Goal: Information Seeking & Learning: Learn about a topic

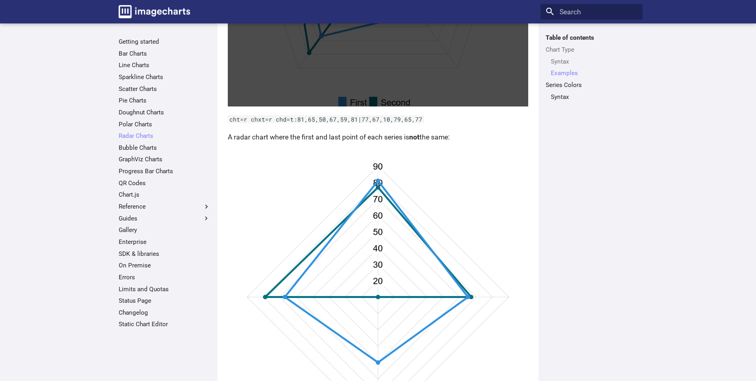
scroll to position [662, 0]
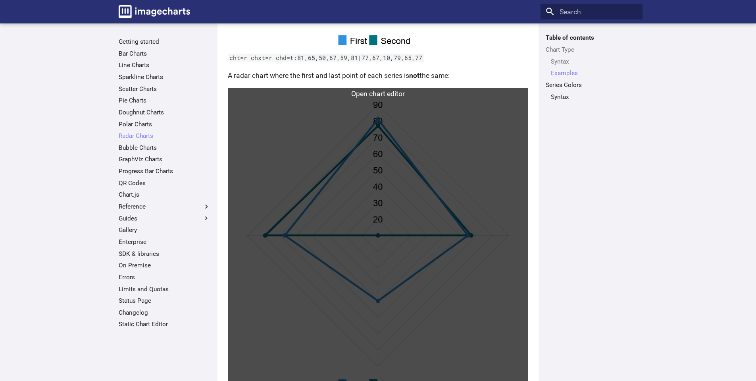
click at [441, 202] on link at bounding box center [378, 238] width 301 height 301
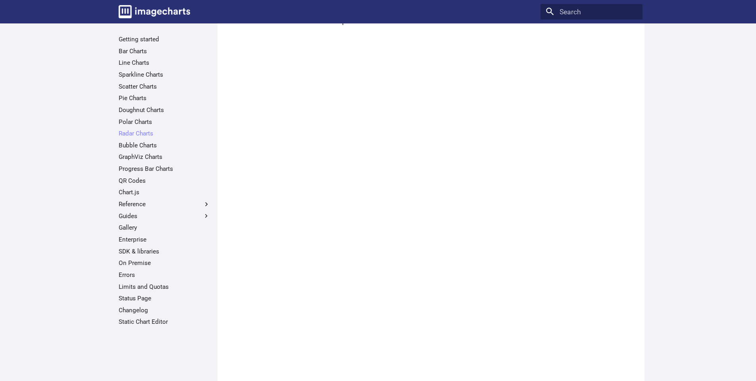
scroll to position [747, 0]
click at [146, 133] on link "Radar Charts" at bounding box center [165, 133] width 92 height 8
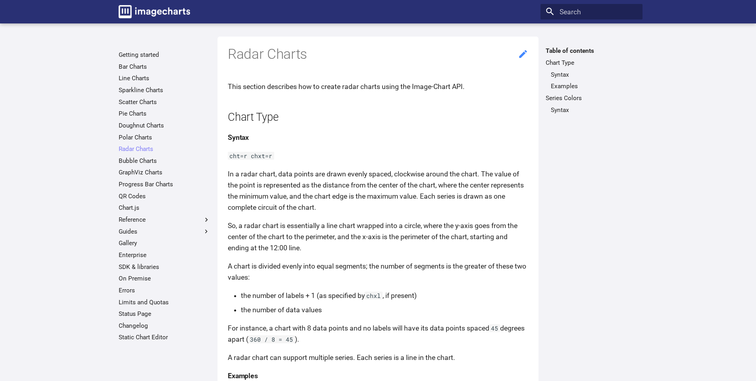
click at [520, 58] on icon at bounding box center [523, 54] width 10 height 10
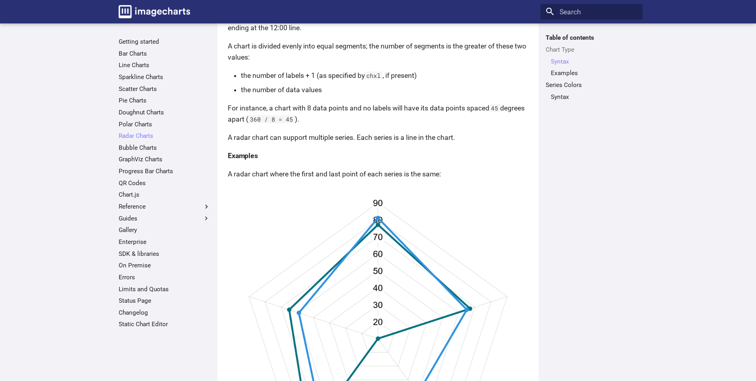
scroll to position [331, 0]
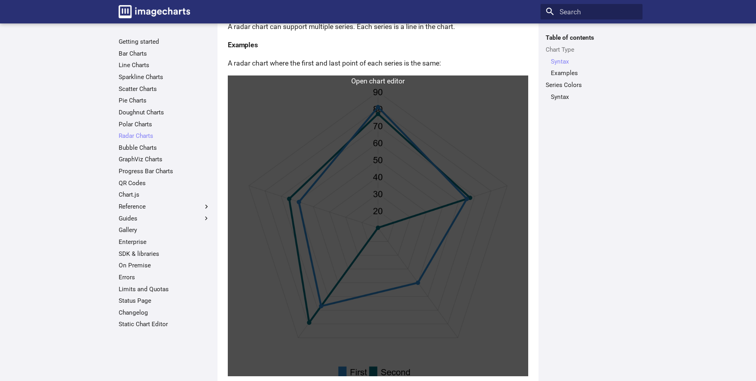
click at [421, 189] on link at bounding box center [378, 225] width 301 height 301
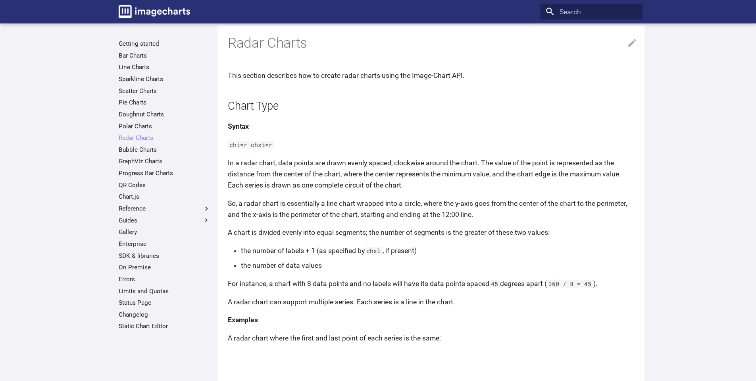
scroll to position [0, 0]
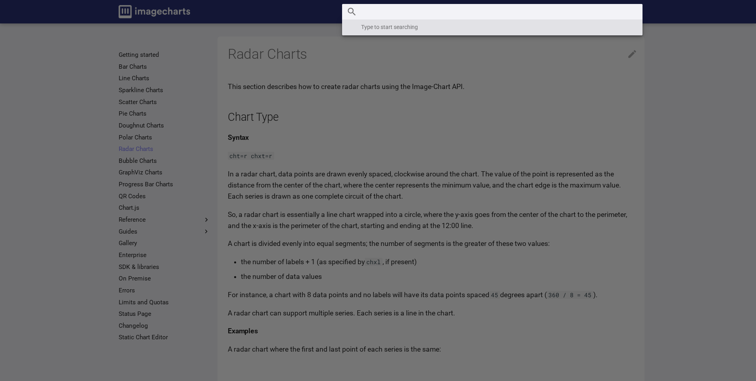
click at [588, 17] on input "Search" at bounding box center [492, 12] width 301 height 16
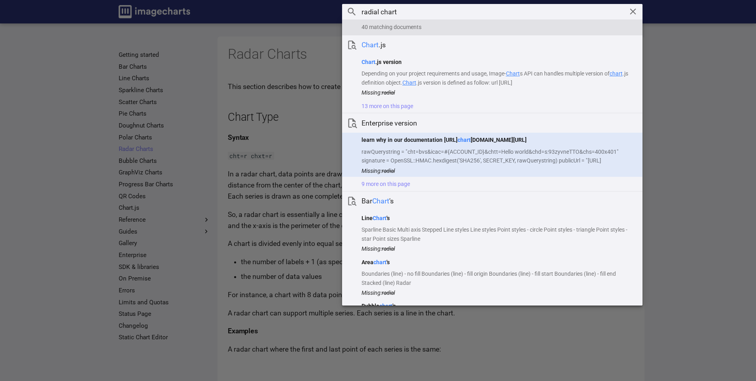
type input "radial chart"
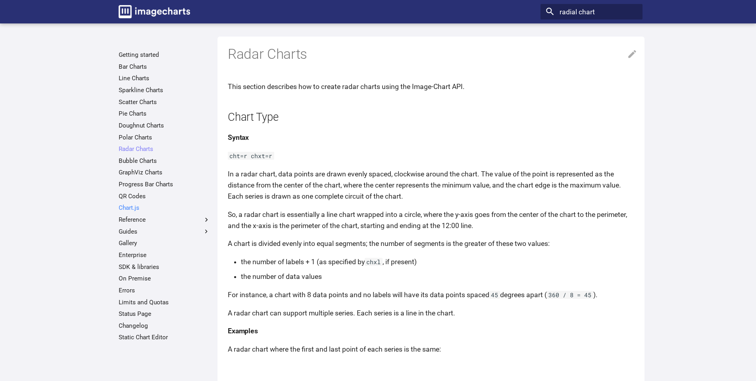
click at [156, 209] on link "Chart.js" at bounding box center [165, 208] width 92 height 8
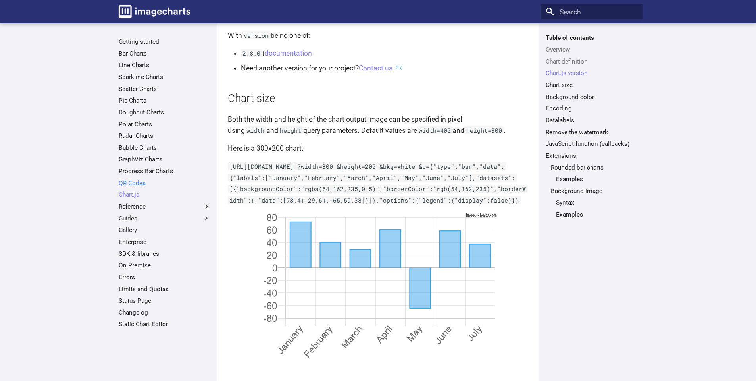
scroll to position [1059, 0]
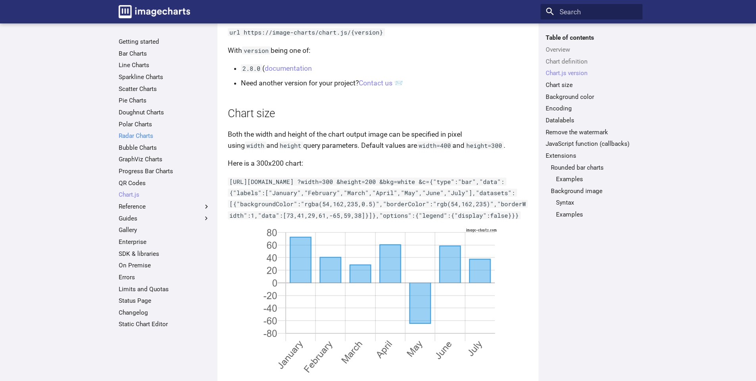
click at [161, 135] on link "Radar Charts" at bounding box center [165, 136] width 92 height 8
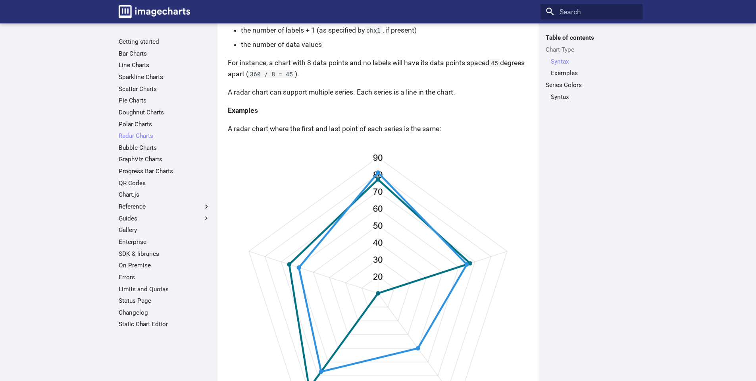
scroll to position [265, 0]
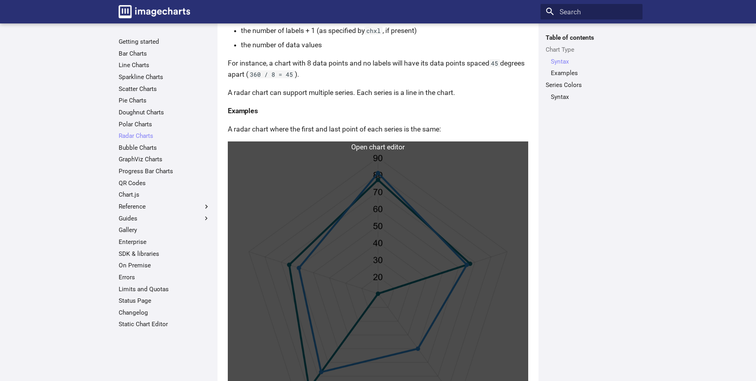
click at [491, 241] on link at bounding box center [378, 291] width 301 height 301
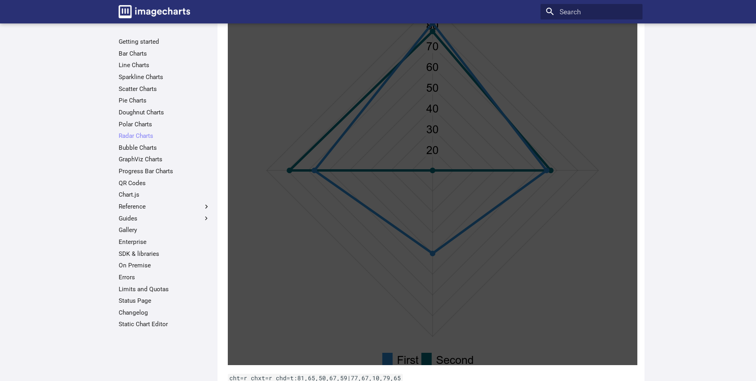
scroll to position [1191, 0]
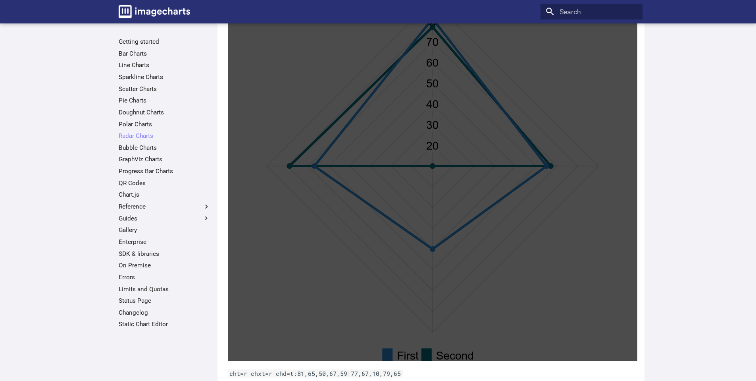
click at [574, 183] on link at bounding box center [433, 169] width 410 height 381
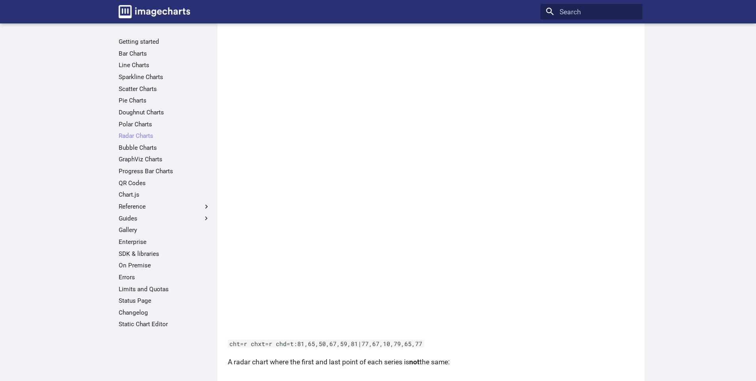
scroll to position [794, 0]
